Goal: Task Accomplishment & Management: Use online tool/utility

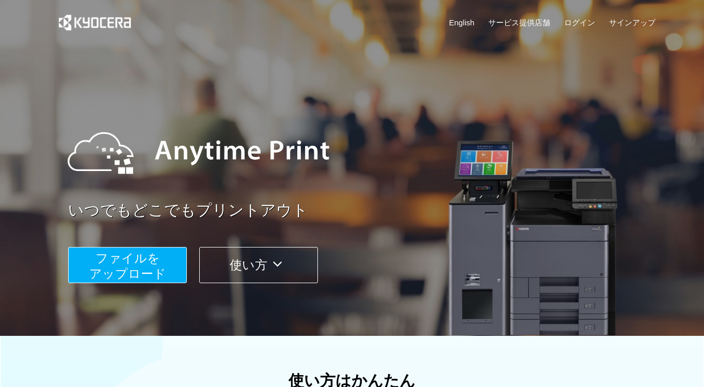
click at [154, 276] on span "ファイルを ​​アップロード" at bounding box center [127, 265] width 77 height 29
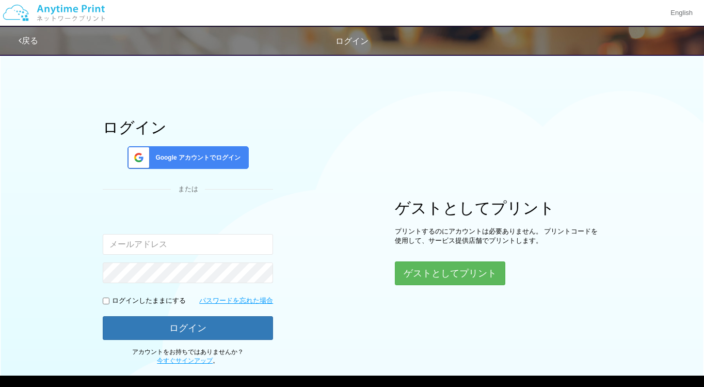
click at [193, 154] on span "Google アカウントでログイン" at bounding box center [195, 157] width 89 height 9
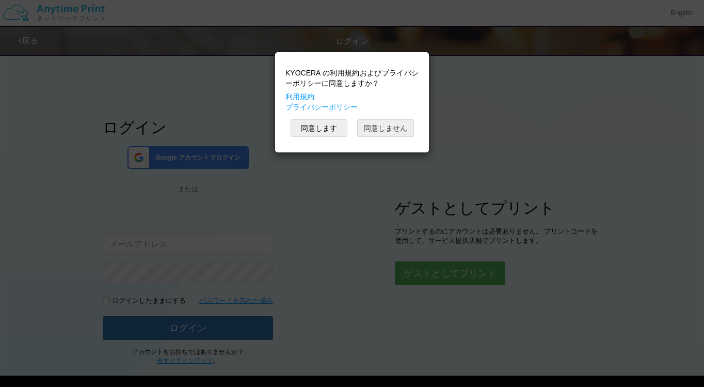
click at [396, 130] on button "同意しません" at bounding box center [385, 128] width 57 height 18
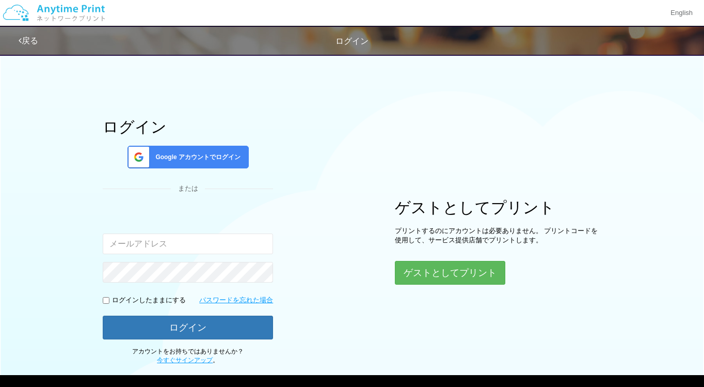
scroll to position [53, 0]
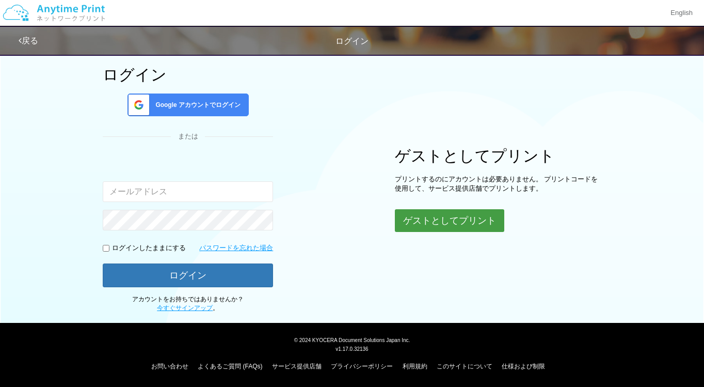
click at [476, 228] on button "ゲストとしてプリント" at bounding box center [449, 220] width 109 height 23
click at [439, 223] on body "English 戻る ログイン ログイン Google アカウントでログイン または 入力されたメールアドレスまたはパスワードが正しくありません。" at bounding box center [352, 155] width 704 height 417
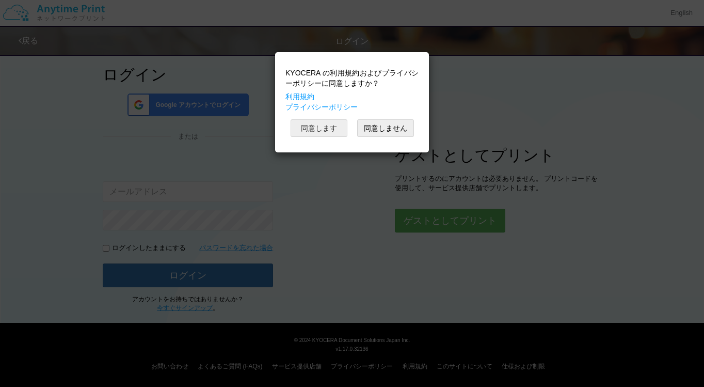
click at [330, 125] on button "同意します" at bounding box center [319, 128] width 57 height 18
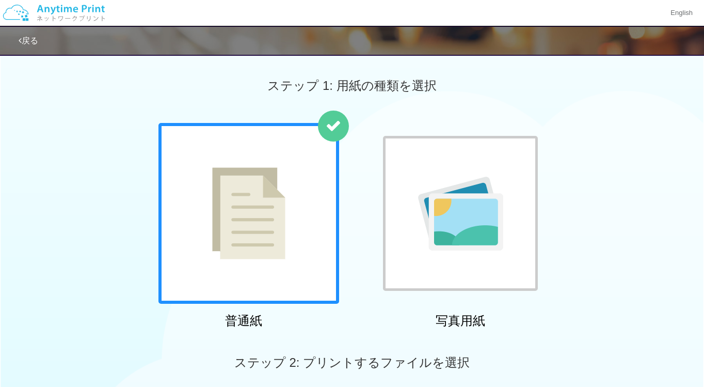
click at [29, 40] on link "戻る" at bounding box center [29, 40] width 20 height 9
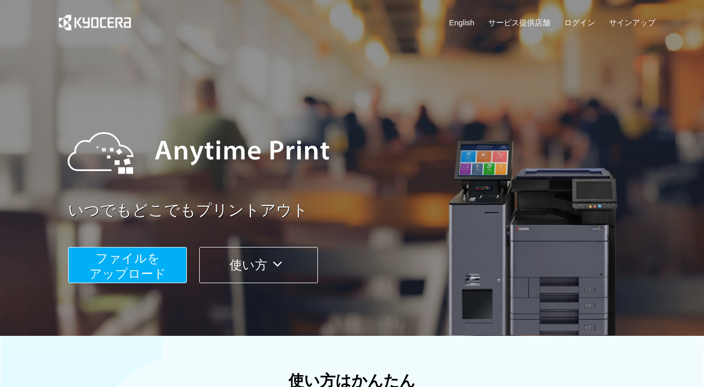
click at [165, 274] on button "ファイルを ​​アップロード" at bounding box center [127, 265] width 119 height 36
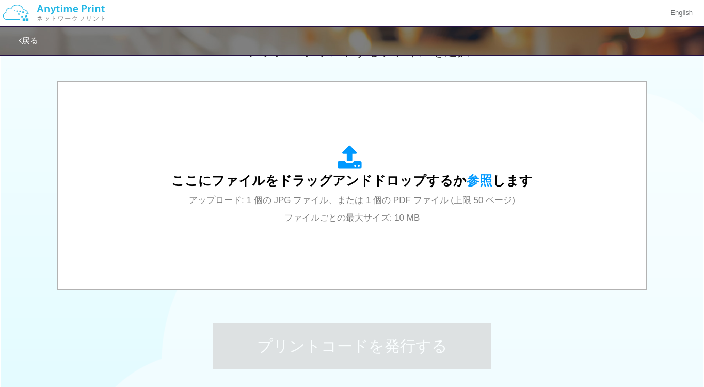
scroll to position [262, 0]
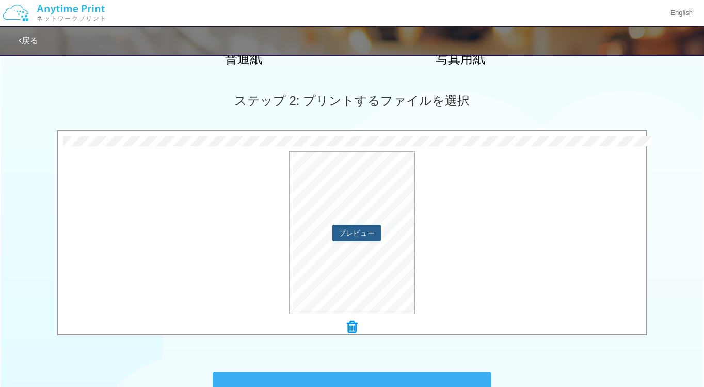
click at [369, 234] on button "プレビュー" at bounding box center [356, 233] width 49 height 17
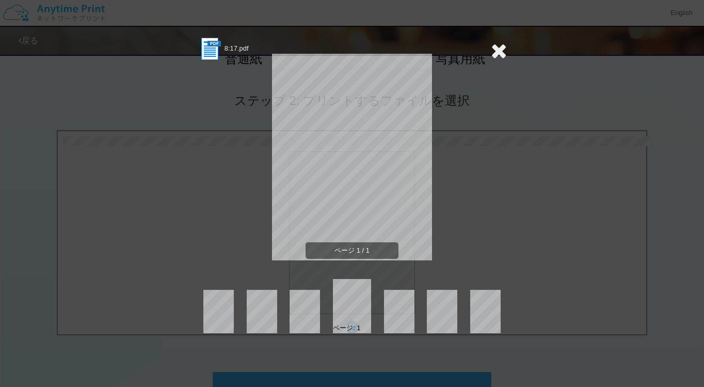
click at [496, 54] on icon at bounding box center [499, 50] width 16 height 21
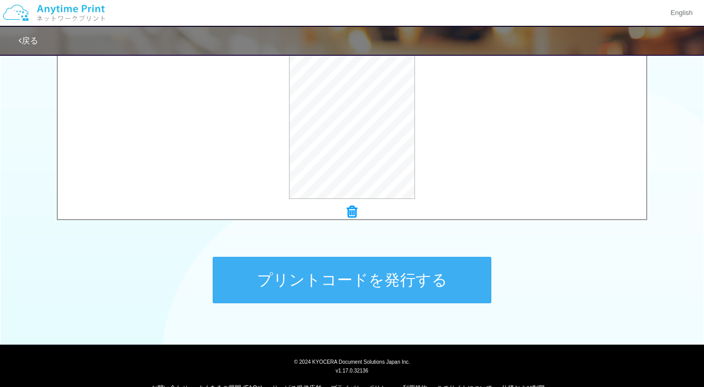
scroll to position [398, 0]
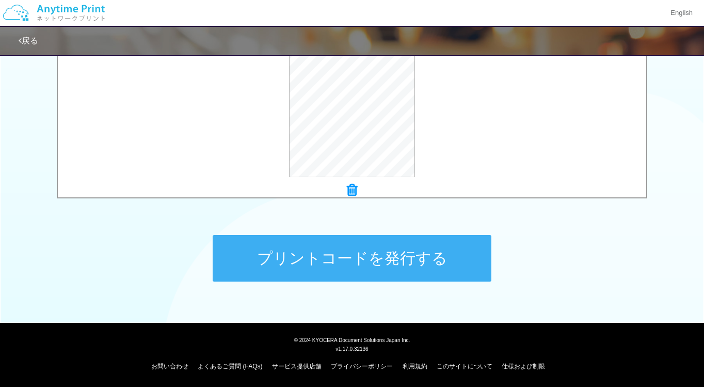
click at [443, 274] on button "プリントコードを発行する" at bounding box center [352, 258] width 279 height 46
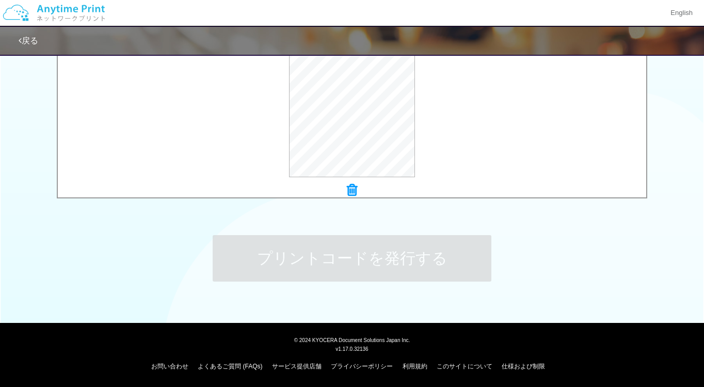
scroll to position [0, 0]
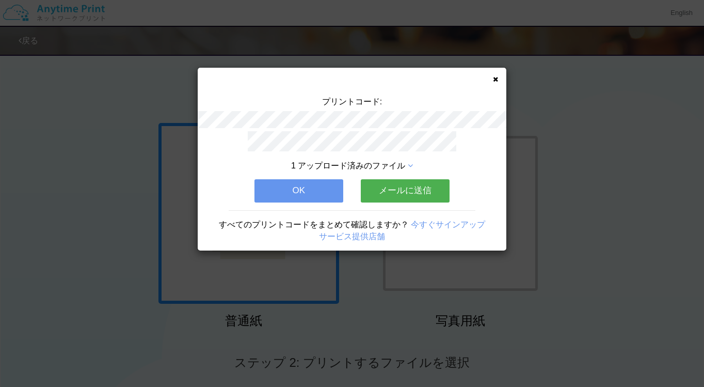
click at [497, 77] on icon at bounding box center [495, 79] width 5 height 7
